Goal: Task Accomplishment & Management: Use online tool/utility

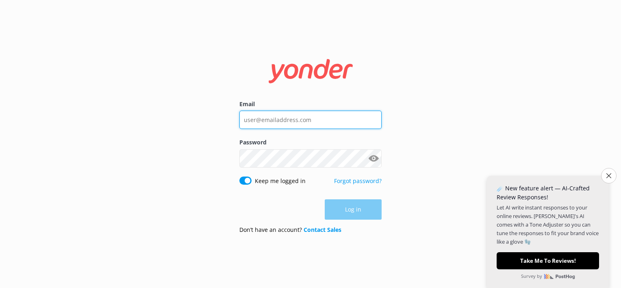
click at [286, 124] on input "Email" at bounding box center [310, 120] width 142 height 18
type input "[EMAIL_ADDRESS][DOMAIN_NAME]"
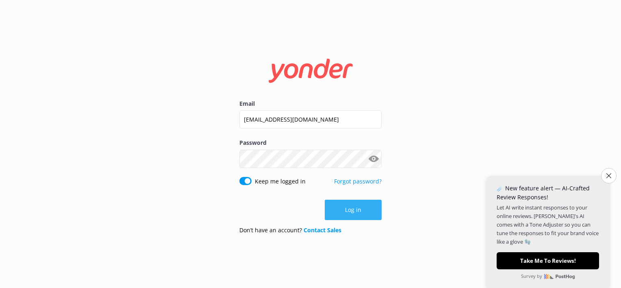
click at [353, 215] on button "Log in" at bounding box center [353, 209] width 57 height 20
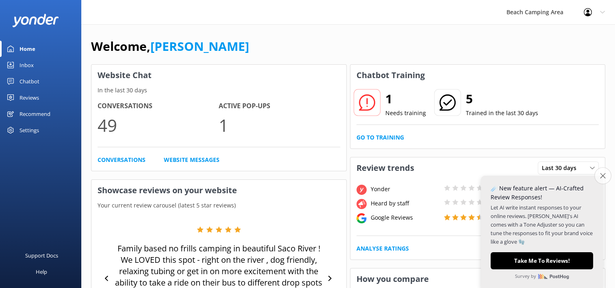
click at [601, 173] on icon "Close survey" at bounding box center [602, 175] width 5 height 5
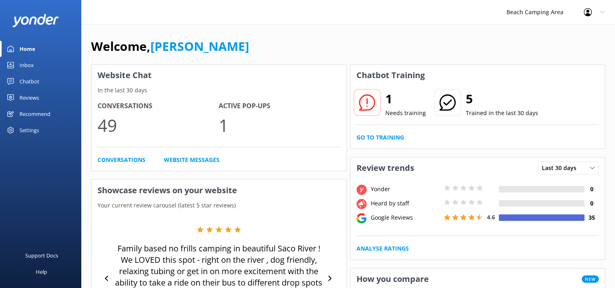
click at [12, 80] on use at bounding box center [10, 81] width 7 height 7
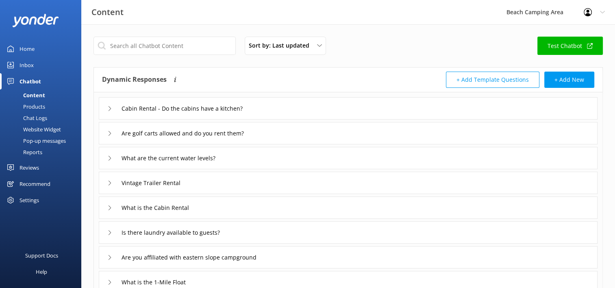
click at [32, 119] on div "Chat Logs" at bounding box center [26, 117] width 42 height 11
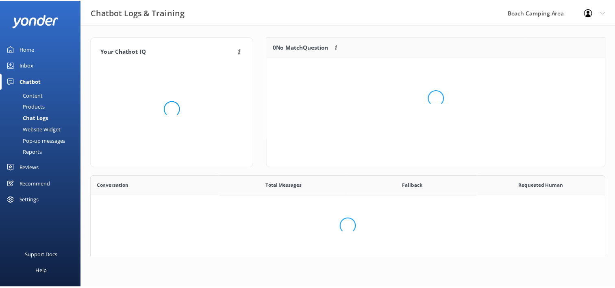
scroll to position [7, 7]
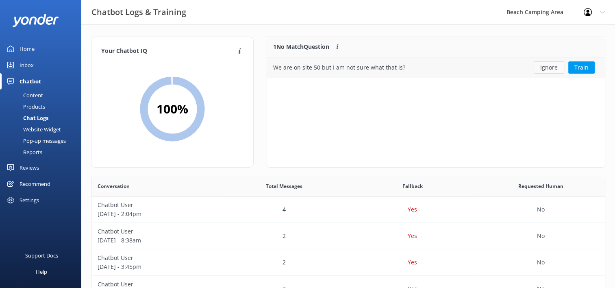
click at [542, 69] on button "Ignore" at bounding box center [548, 67] width 30 height 12
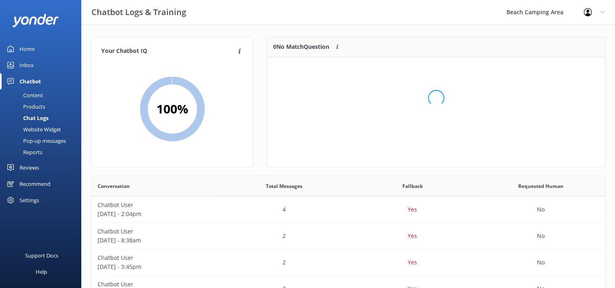
scroll to position [95, 331]
